Goal: Transaction & Acquisition: Book appointment/travel/reservation

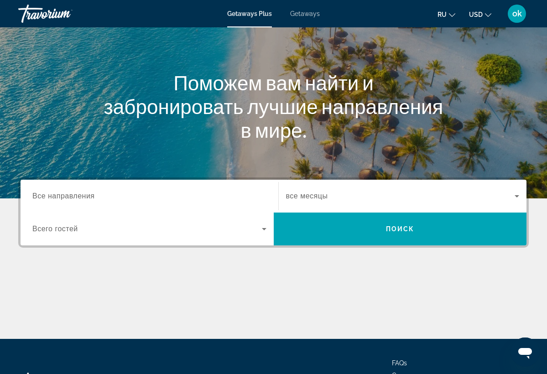
scroll to position [84, 0]
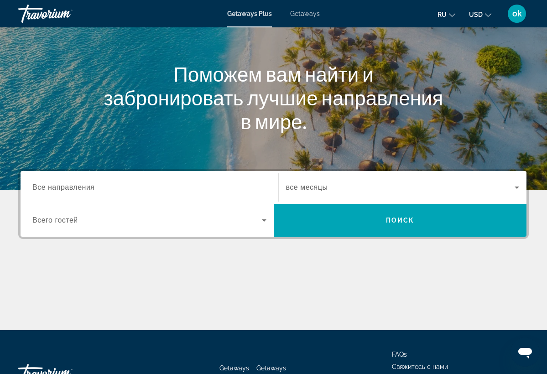
click at [68, 186] on span "Все направления" at bounding box center [63, 188] width 63 height 8
click at [68, 186] on input "Destination Все направления" at bounding box center [149, 188] width 234 height 11
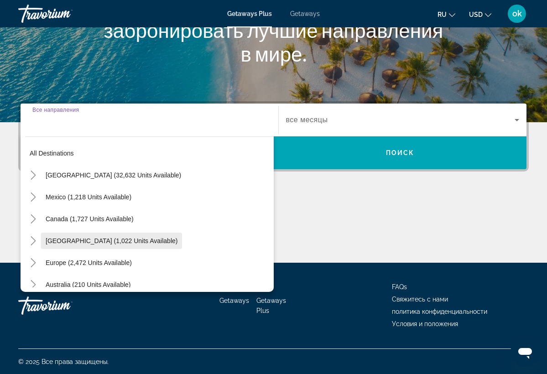
scroll to position [0, 0]
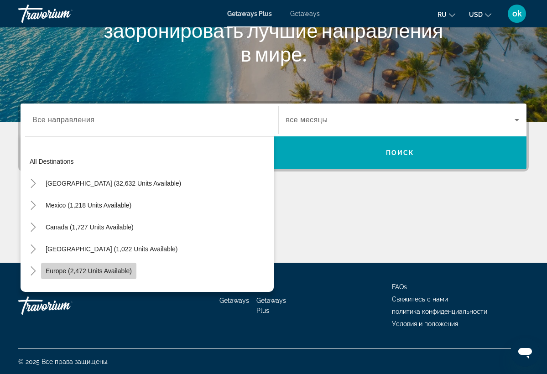
click at [104, 273] on span "Europe (2,472 units available)" at bounding box center [89, 271] width 86 height 7
type input "**********"
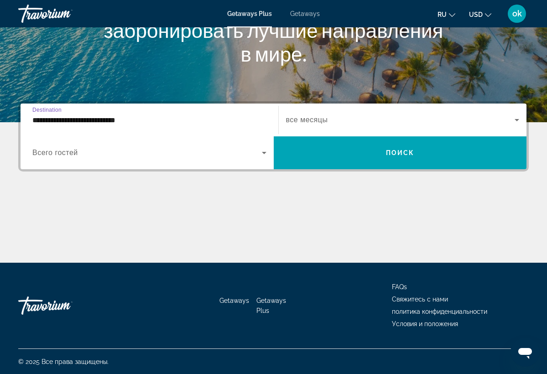
scroll to position [152, 0]
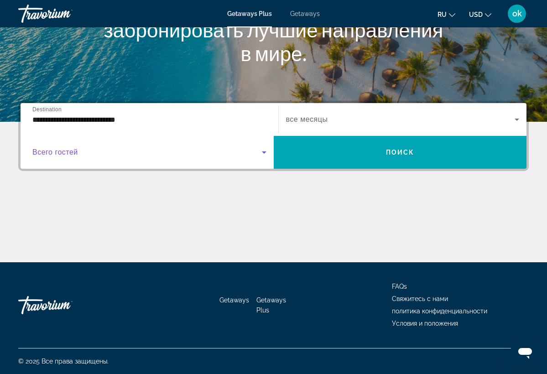
click at [264, 153] on icon "Search widget" at bounding box center [264, 153] width 5 height 2
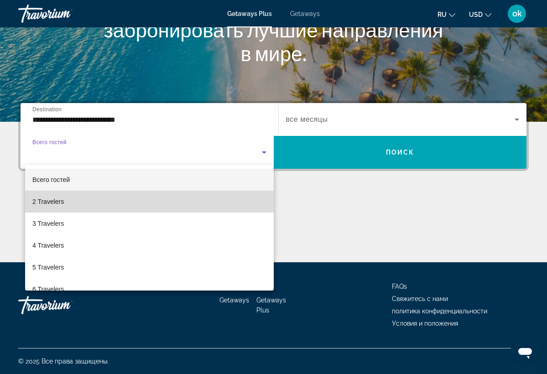
click at [66, 201] on mat-option "2 Travelers" at bounding box center [149, 202] width 249 height 22
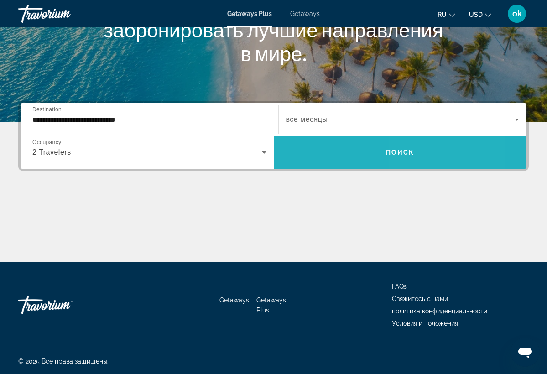
click at [413, 150] on span "Поиск" at bounding box center [400, 152] width 29 height 7
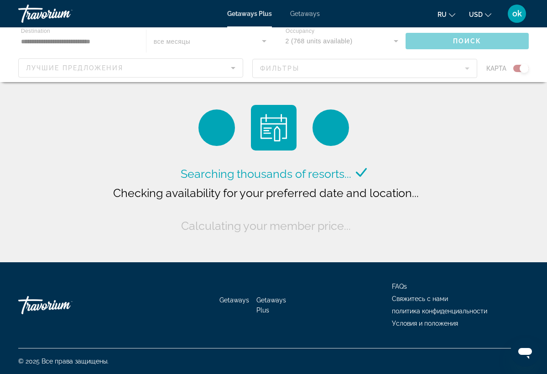
click at [233, 67] on div "Main content" at bounding box center [273, 54] width 547 height 55
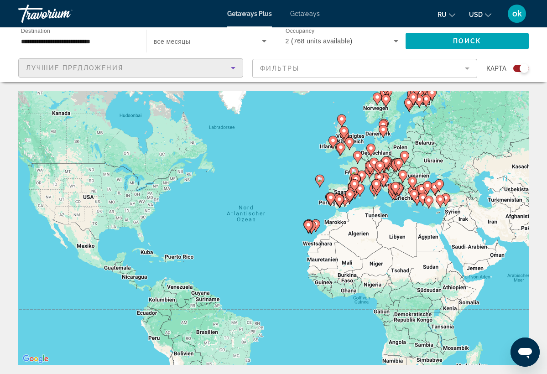
click at [58, 64] on span "Лучшие предложения" at bounding box center [74, 67] width 97 height 7
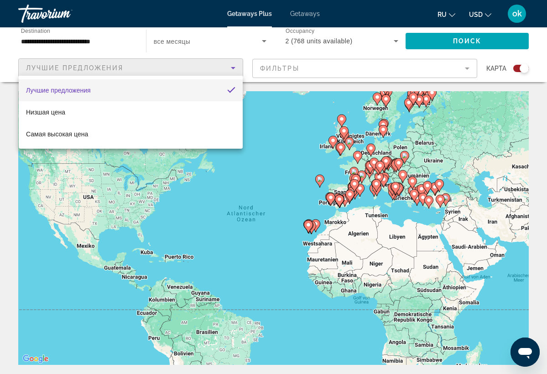
click at [467, 68] on div at bounding box center [273, 187] width 547 height 374
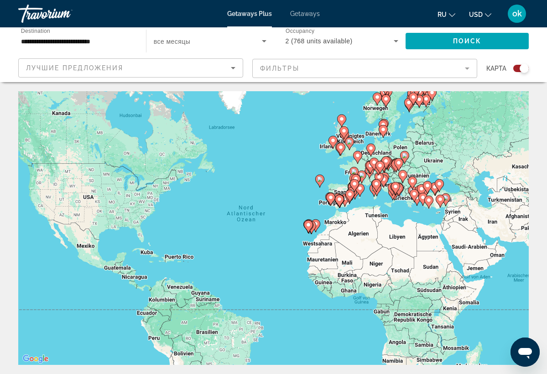
click at [467, 68] on mat-form-field "Фильтры" at bounding box center [364, 68] width 225 height 19
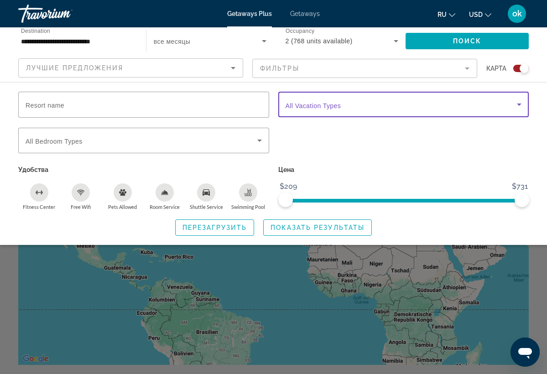
click at [519, 106] on icon "Search widget" at bounding box center [519, 104] width 11 height 11
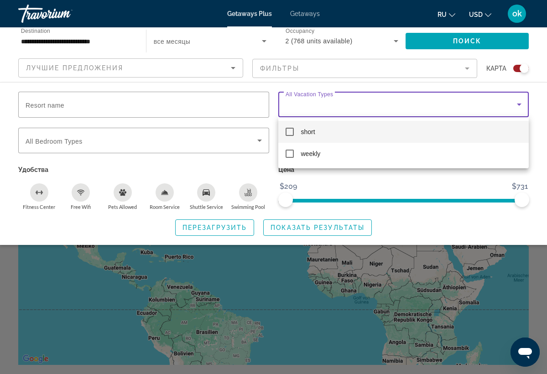
click at [393, 185] on div at bounding box center [273, 187] width 547 height 374
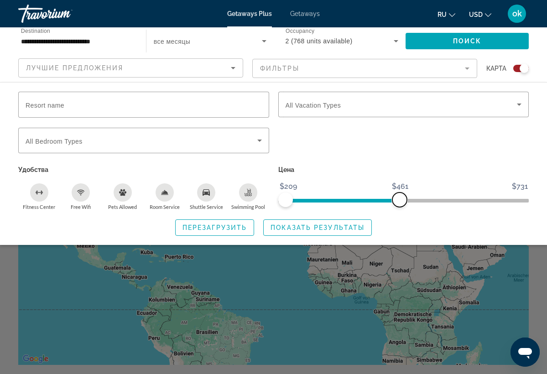
drag, startPoint x: 518, startPoint y: 203, endPoint x: 396, endPoint y: 209, distance: 122.0
click at [396, 209] on div "Цена $209 $731 $209 $461" at bounding box center [404, 186] width 260 height 47
click at [323, 231] on span "Показать результаты" at bounding box center [318, 227] width 94 height 7
